Goal: Task Accomplishment & Management: Manage account settings

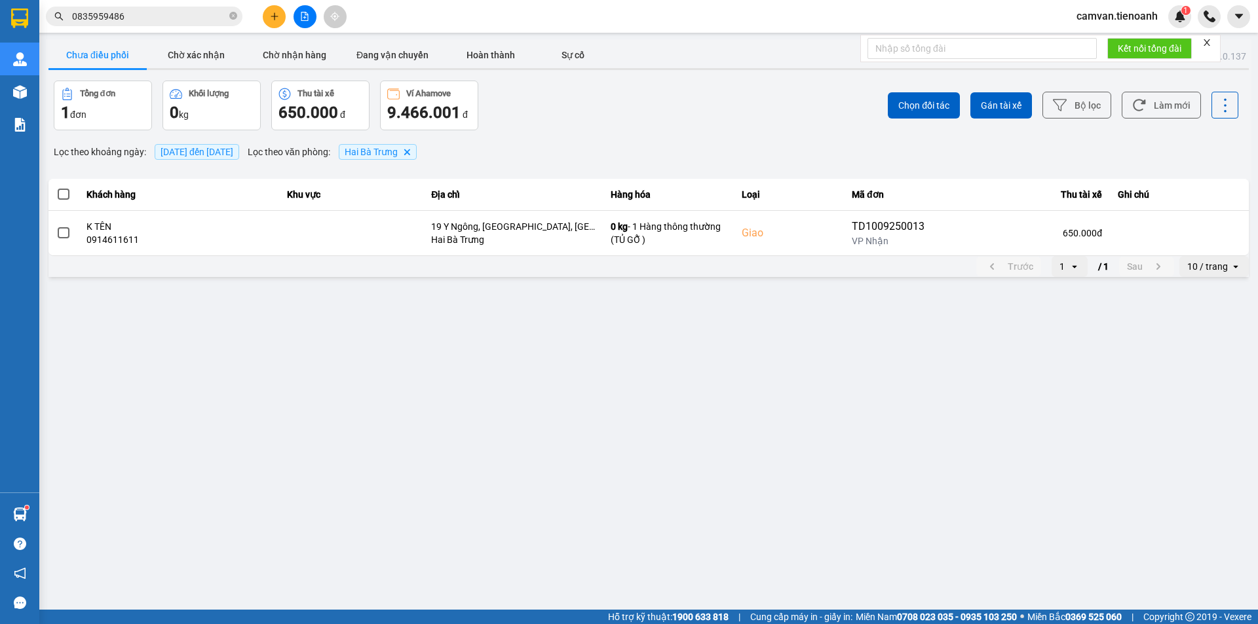
click at [204, 14] on input "0835959486" at bounding box center [149, 16] width 155 height 14
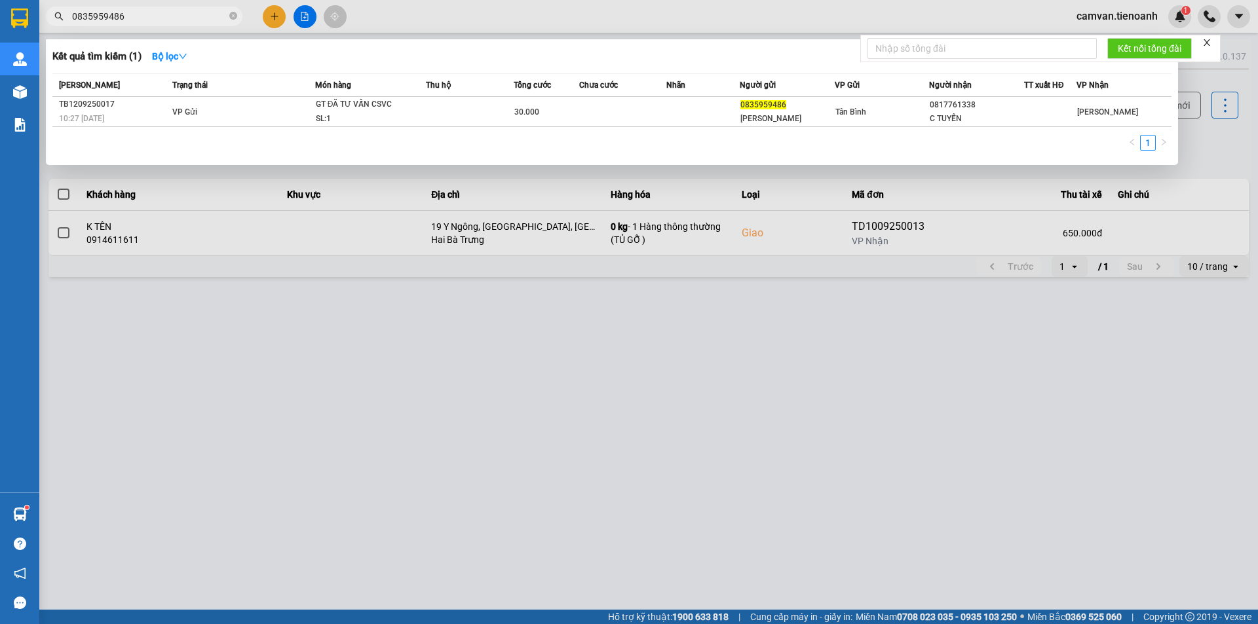
click at [204, 14] on input "0835959486" at bounding box center [149, 16] width 155 height 14
paste input "DL1109250081"
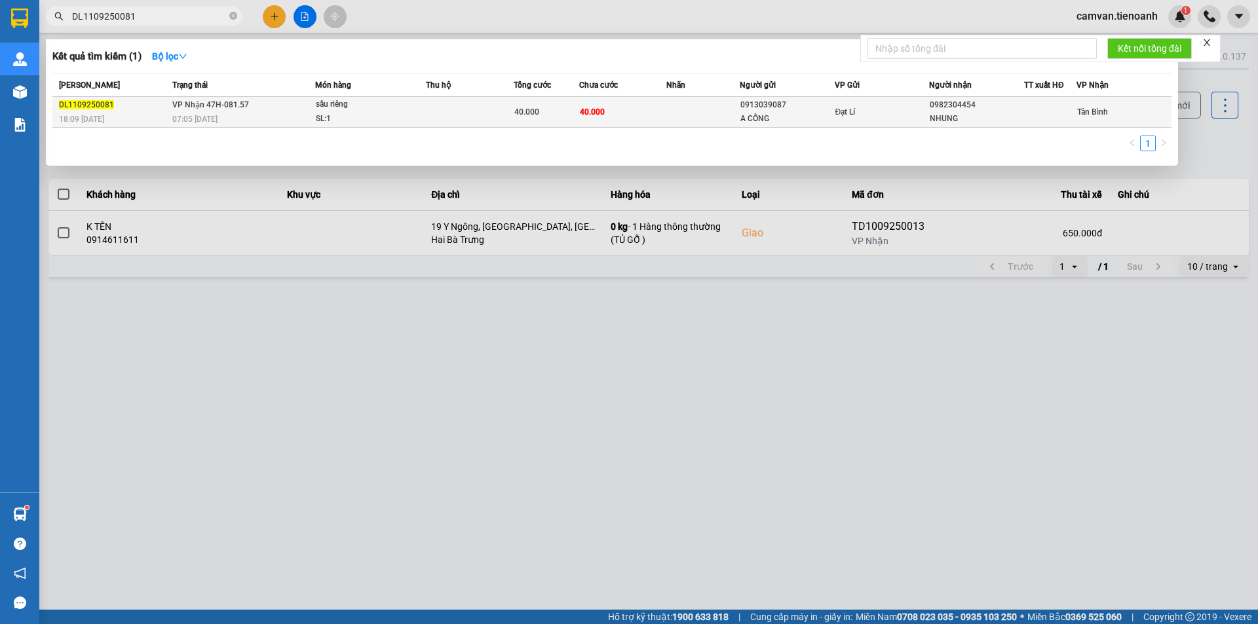
type input "DL1109250081"
click at [254, 121] on div "07:05 [DATE]" at bounding box center [243, 119] width 142 height 14
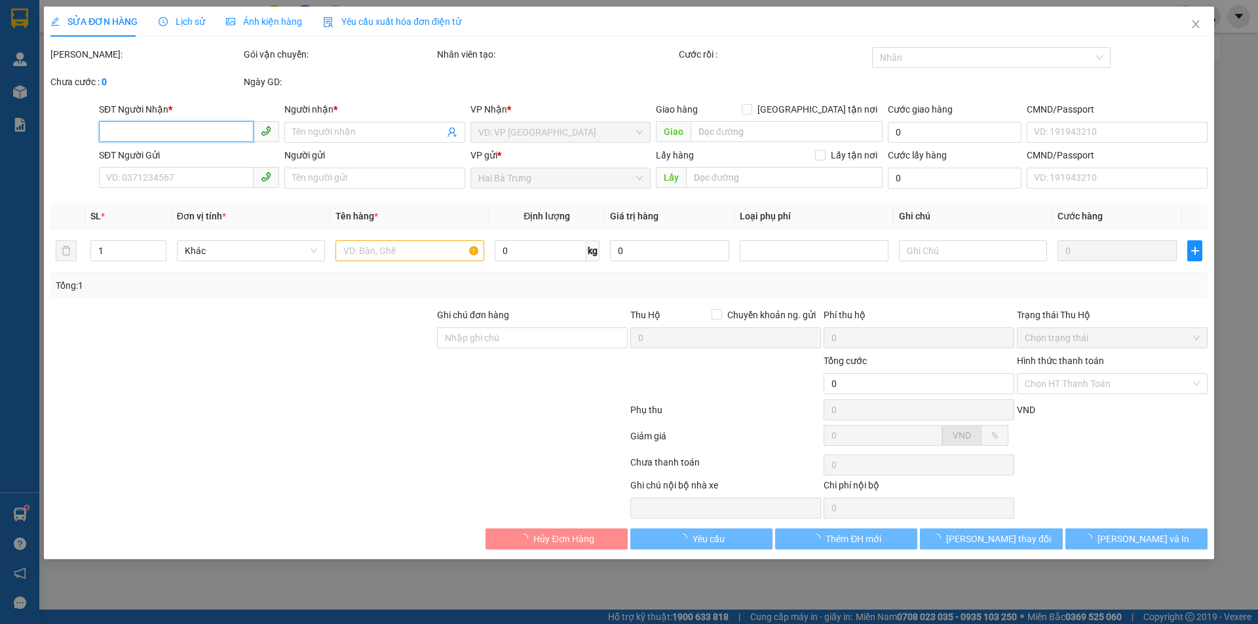
type input "0982304454"
type input "NHUNG"
type input "0913039087"
type input "A CÔNG"
type input "40.000"
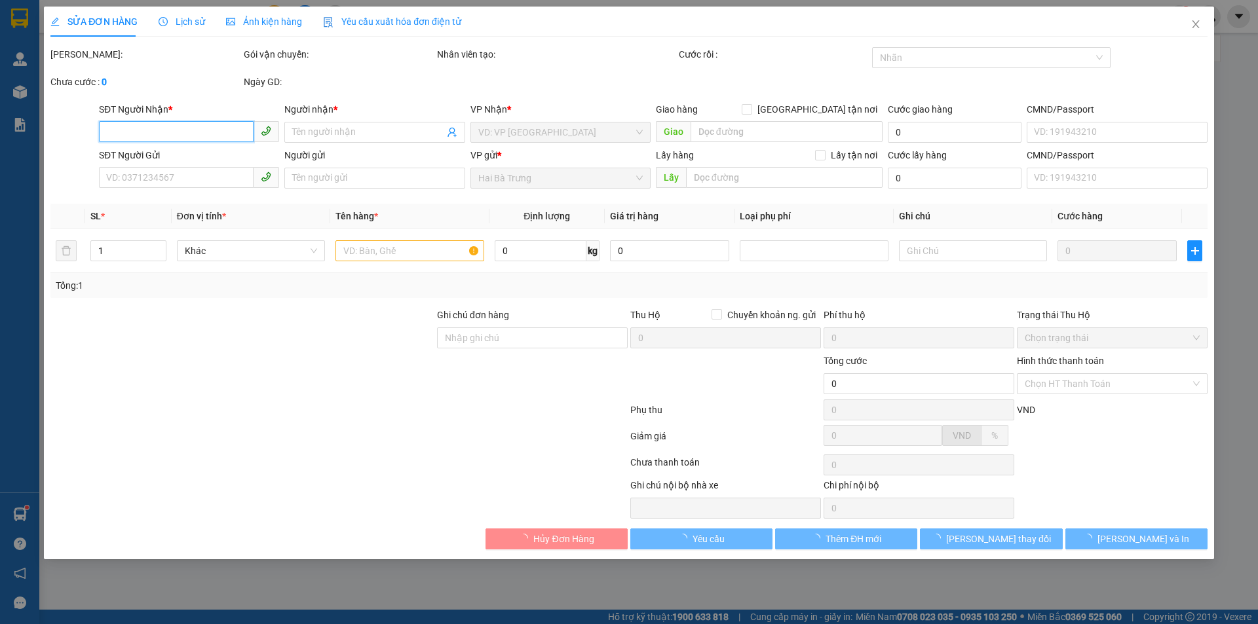
type input "40.000"
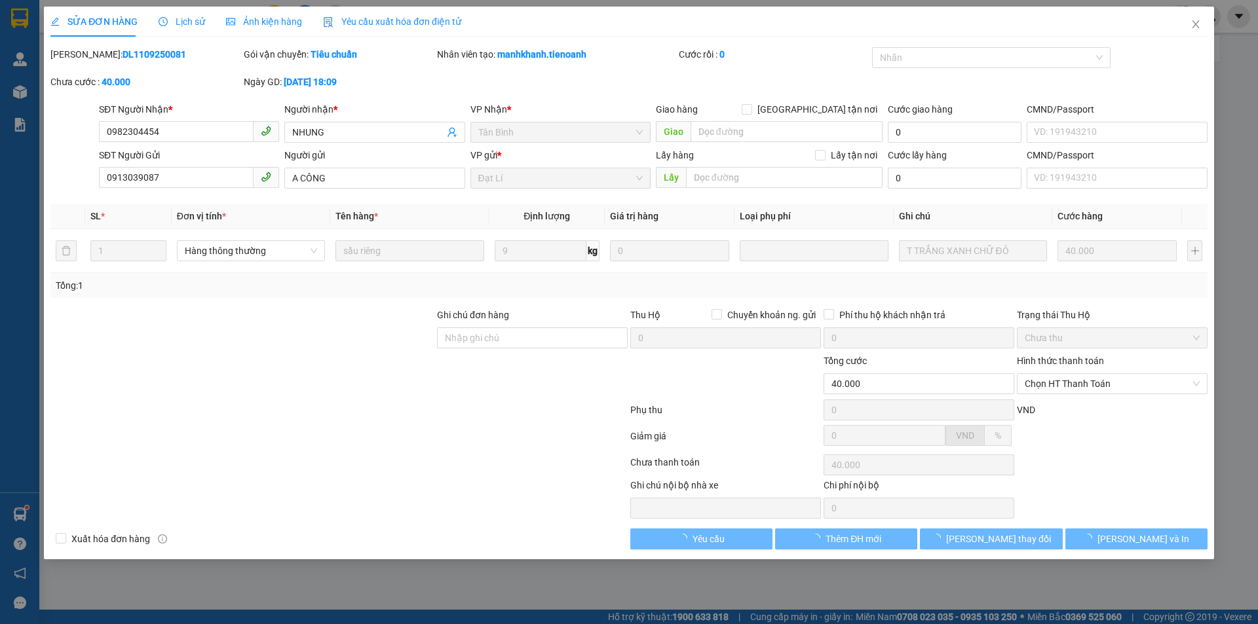
click at [197, 25] on span "Lịch sử" at bounding box center [182, 21] width 47 height 10
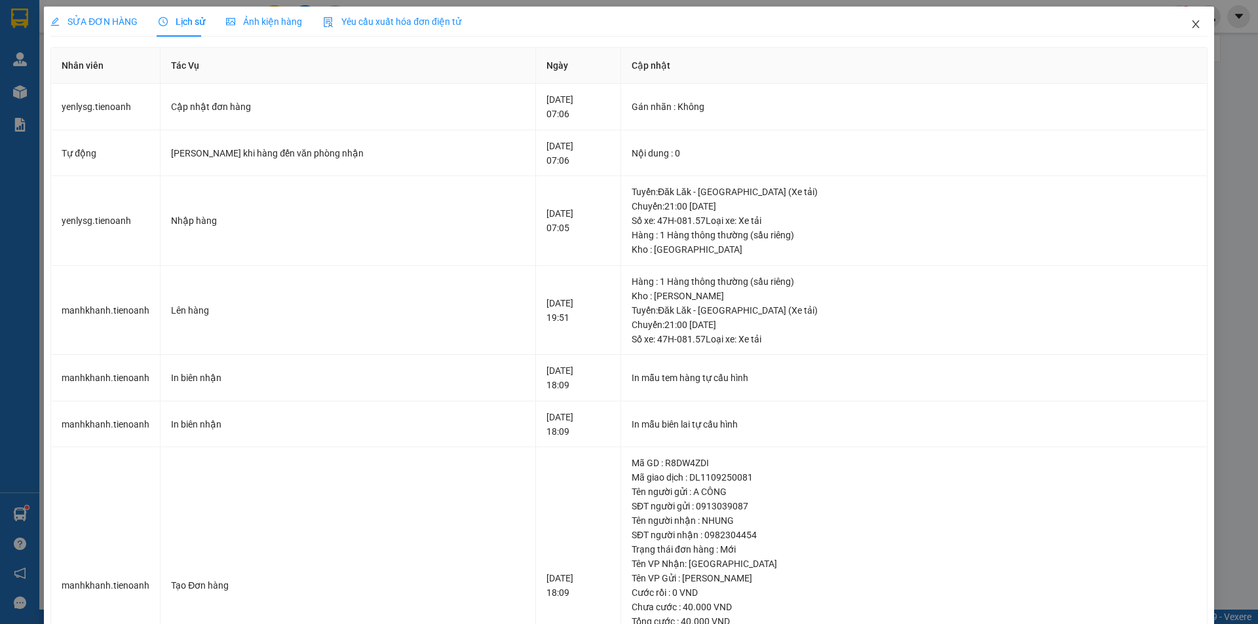
click at [1193, 21] on span "Close" at bounding box center [1196, 25] width 37 height 37
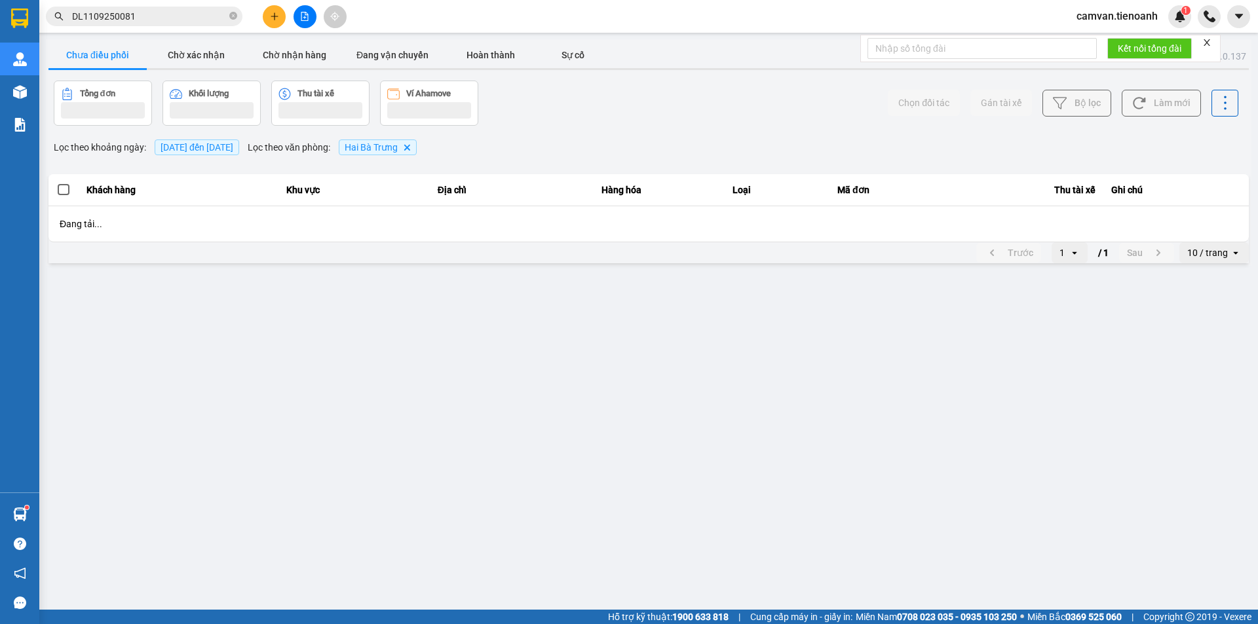
click at [149, 14] on input "DL1109250081" at bounding box center [149, 16] width 155 height 14
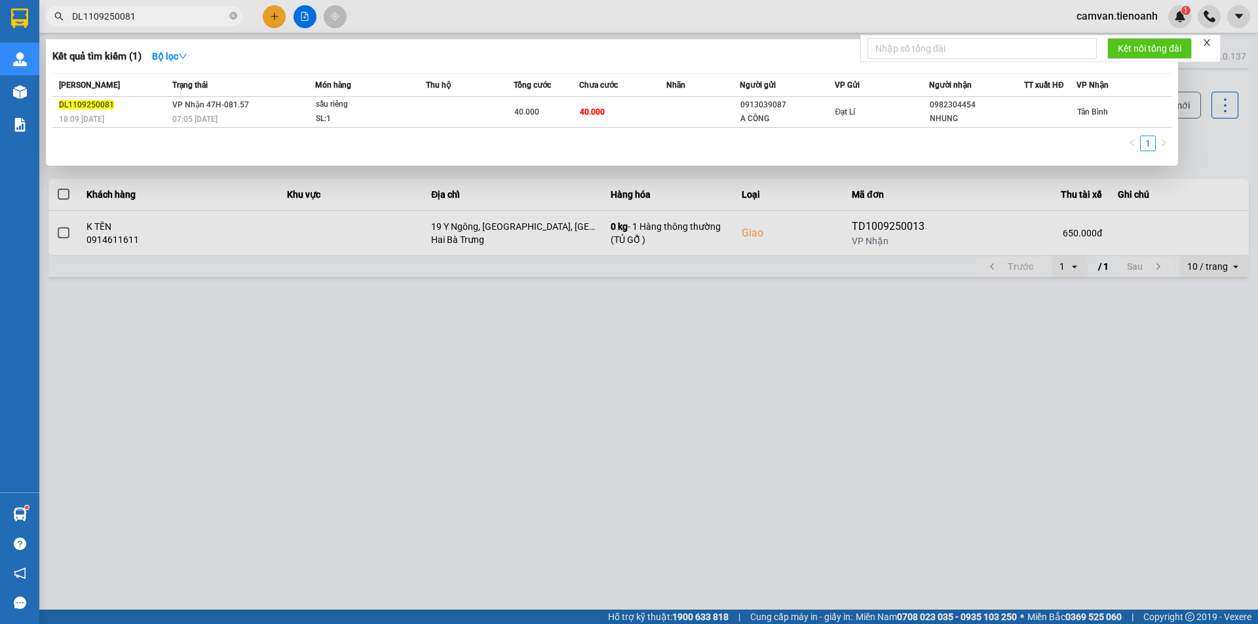
drag, startPoint x: 1090, startPoint y: 18, endPoint x: 1077, endPoint y: 10, distance: 14.7
click at [1090, 17] on div at bounding box center [629, 312] width 1258 height 624
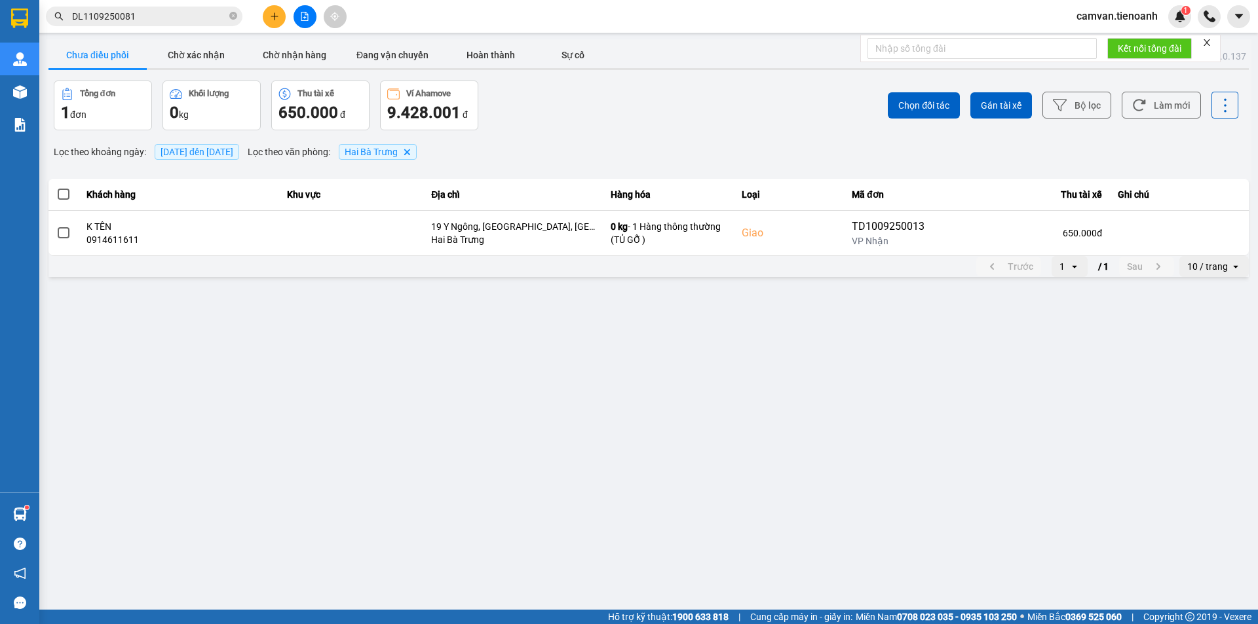
click at [1103, 17] on span "camvan.tienoanh" at bounding box center [1117, 16] width 102 height 16
click at [1112, 40] on span "Đăng xuất" at bounding box center [1123, 40] width 73 height 14
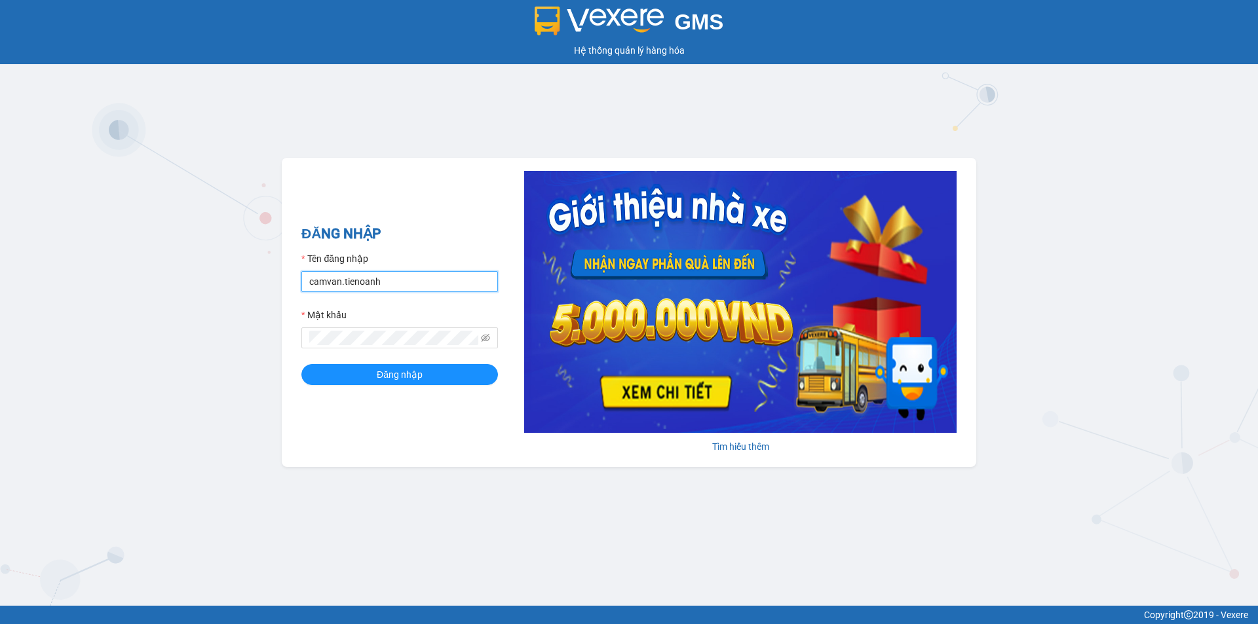
click at [338, 284] on input "camvan.tienoanh" at bounding box center [399, 281] width 197 height 21
type input "dieulinh.tienoanh"
click at [279, 349] on div "GMS Hệ thống quản lý hàng hóa ĐĂNG NHẬP Tên đăng nhập dieulinh.tienoanh Mật khẩ…" at bounding box center [629, 303] width 1258 height 606
click at [368, 377] on button "Đăng nhập" at bounding box center [399, 374] width 197 height 21
